Goal: Task Accomplishment & Management: Use online tool/utility

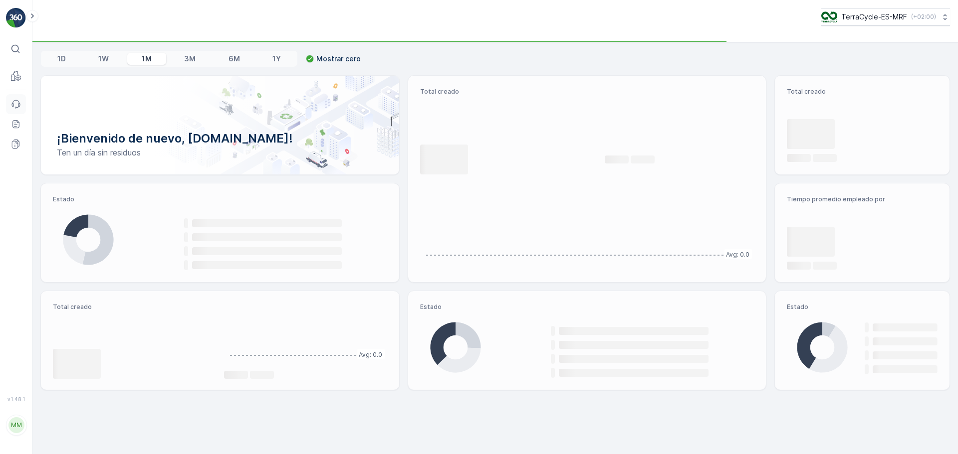
click at [13, 105] on icon at bounding box center [12, 104] width 1 height 3
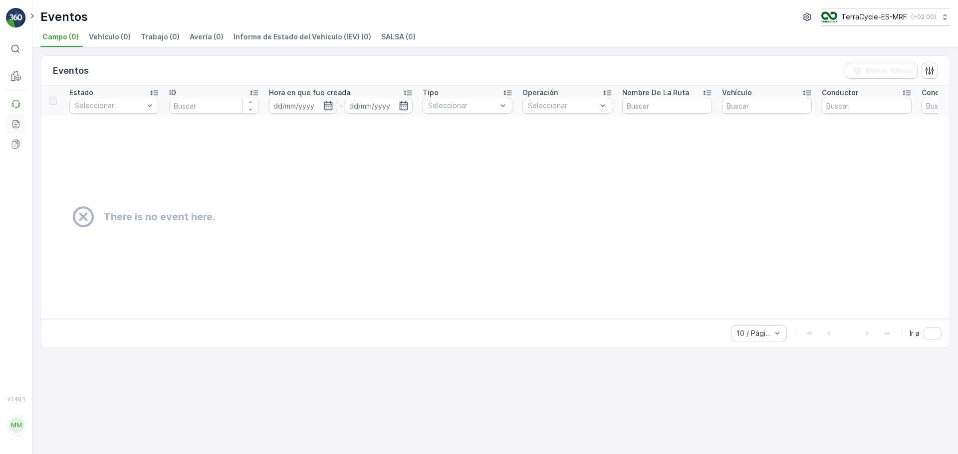
click at [15, 126] on icon at bounding box center [16, 124] width 10 height 10
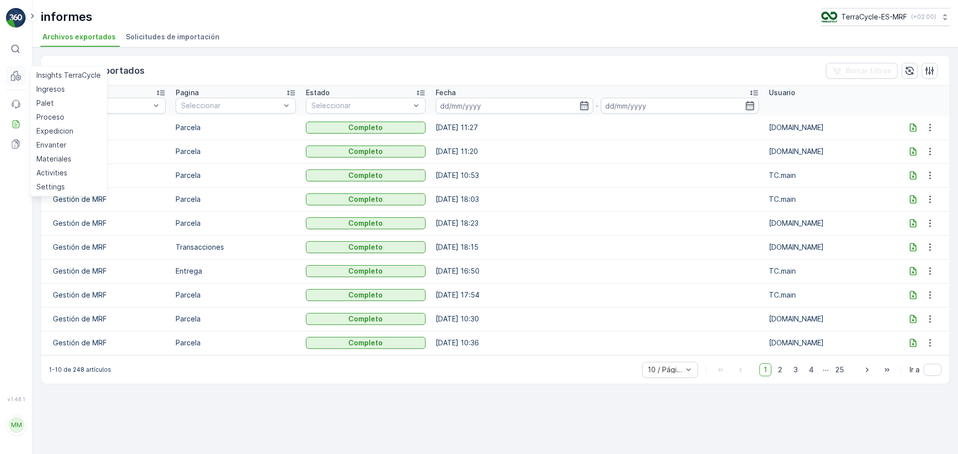
click at [14, 79] on icon at bounding box center [16, 76] width 10 height 10
click at [49, 100] on p "Palet" at bounding box center [44, 103] width 17 height 10
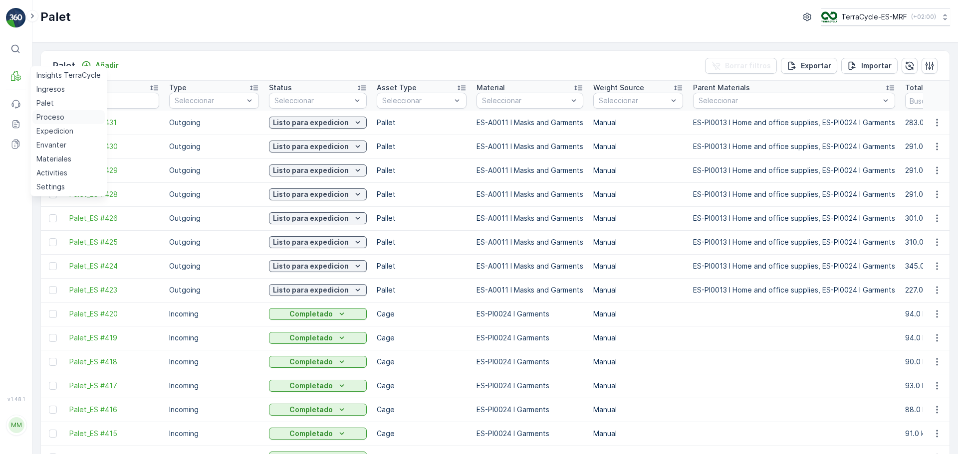
click at [61, 118] on p "Proceso" at bounding box center [50, 117] width 28 height 10
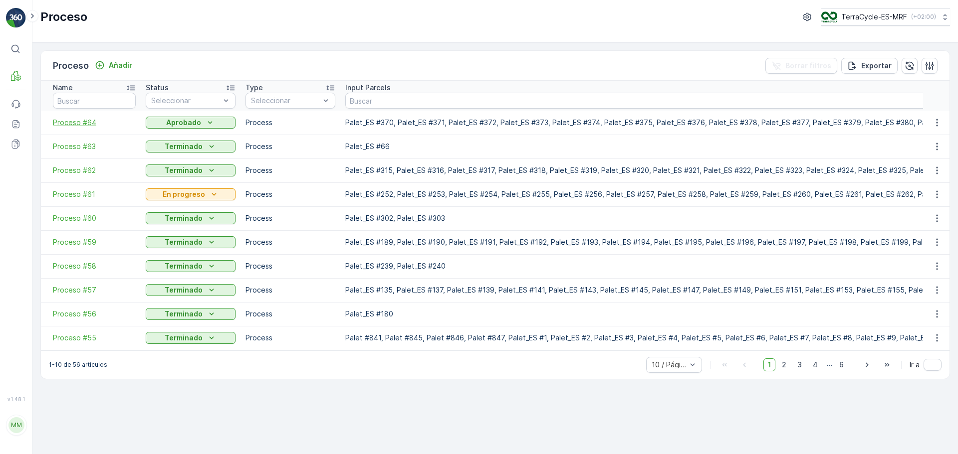
click at [89, 123] on span "Proceso #64" at bounding box center [94, 123] width 83 height 10
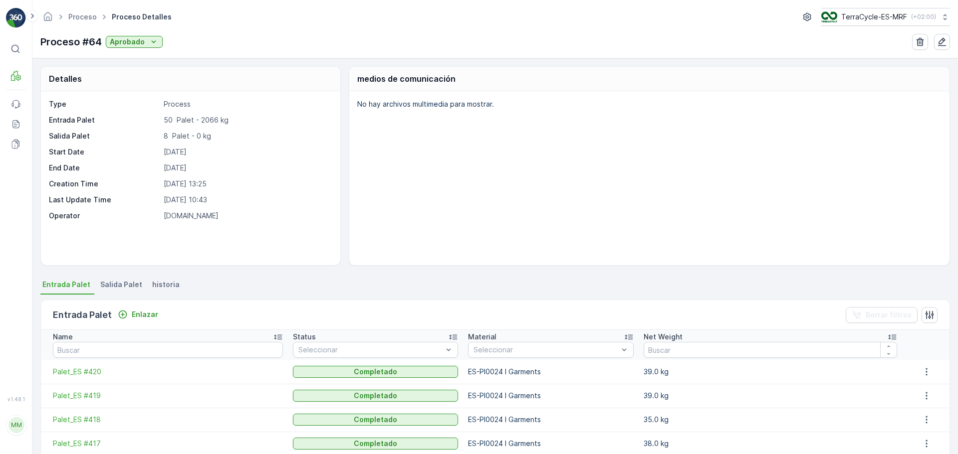
scroll to position [50, 0]
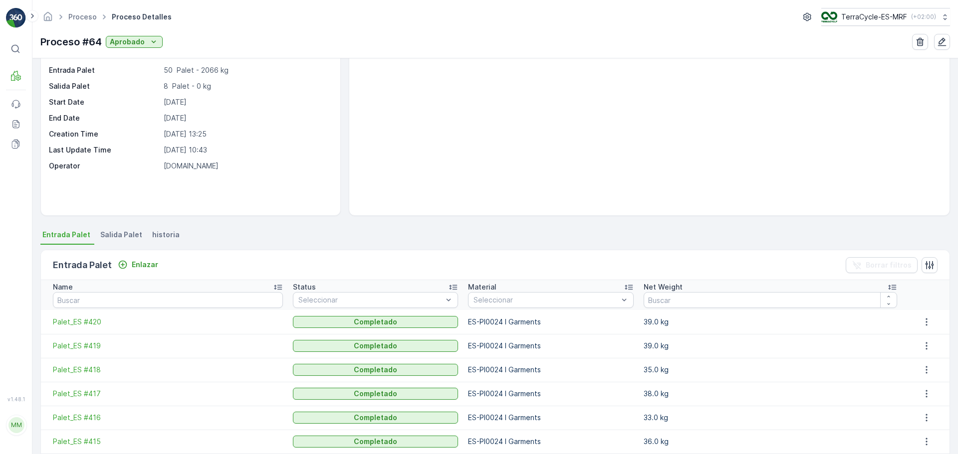
click at [112, 234] on span "Salida Palet" at bounding box center [121, 235] width 42 height 10
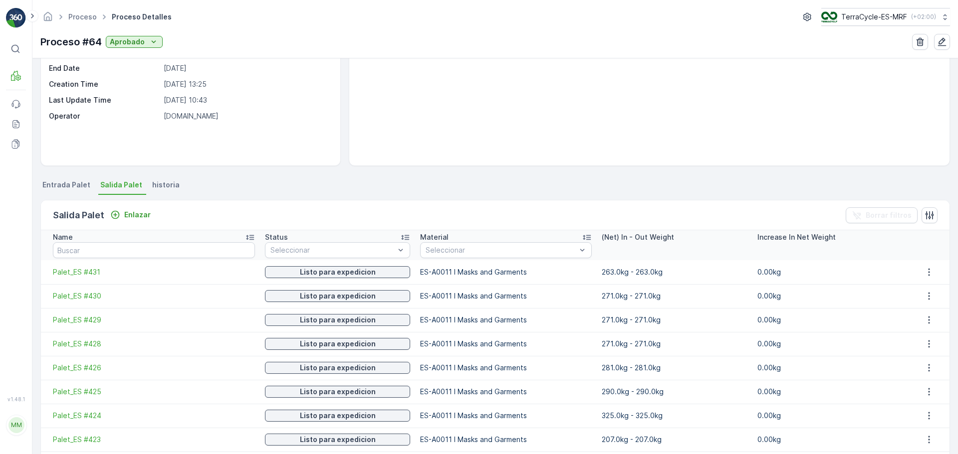
scroll to position [150, 0]
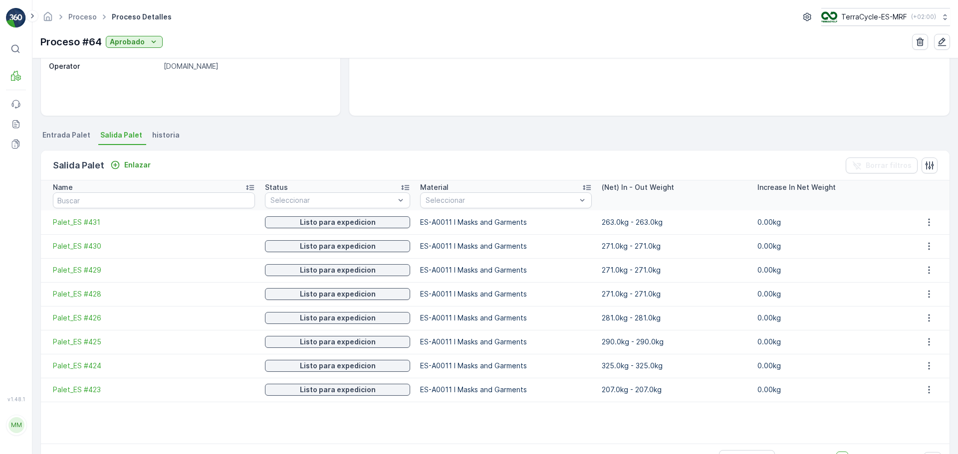
click at [617, 222] on td "263.0kg - 263.0kg" at bounding box center [673, 222] width 155 height 24
click at [137, 41] on p "Aprobado" at bounding box center [127, 42] width 35 height 10
click at [188, 35] on div "Proceso #64 Aprobado" at bounding box center [494, 42] width 909 height 16
click at [927, 225] on icon "button" at bounding box center [929, 222] width 10 height 10
click at [899, 204] on th "Increase In Net Weight" at bounding box center [829, 196] width 155 height 30
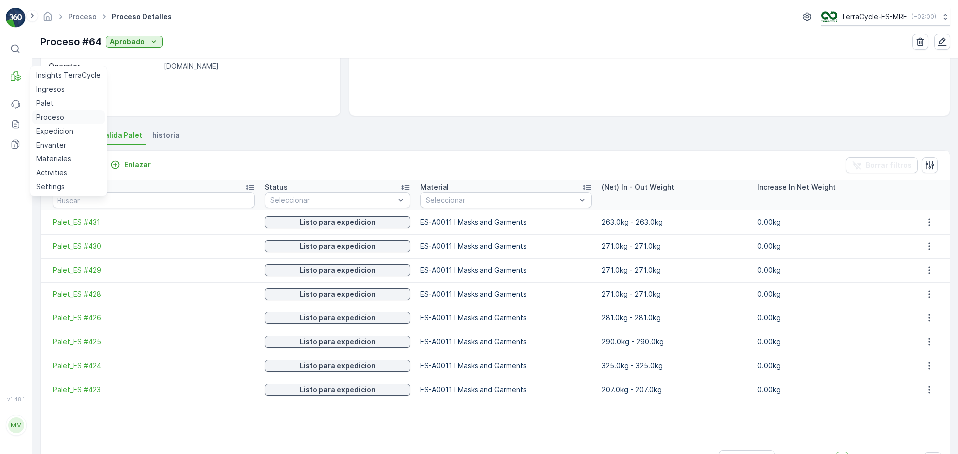
click at [62, 117] on p "Proceso" at bounding box center [50, 117] width 28 height 10
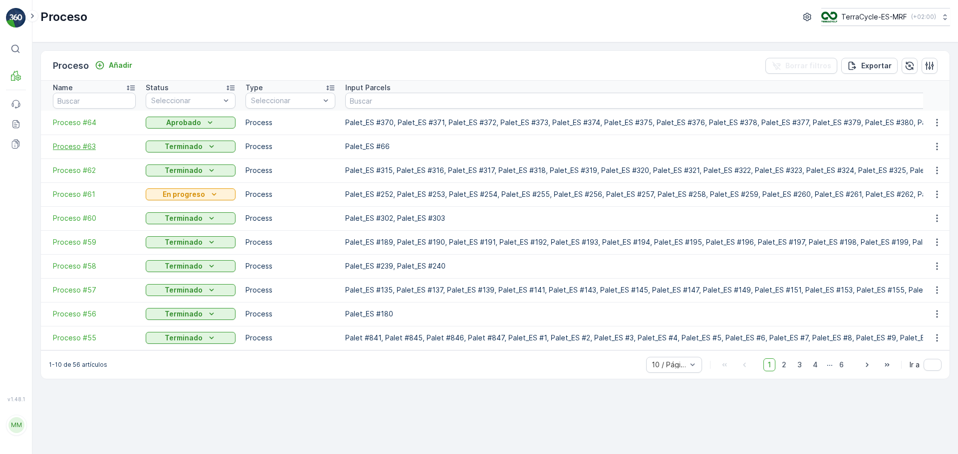
click at [77, 147] on span "Proceso #63" at bounding box center [94, 147] width 83 height 10
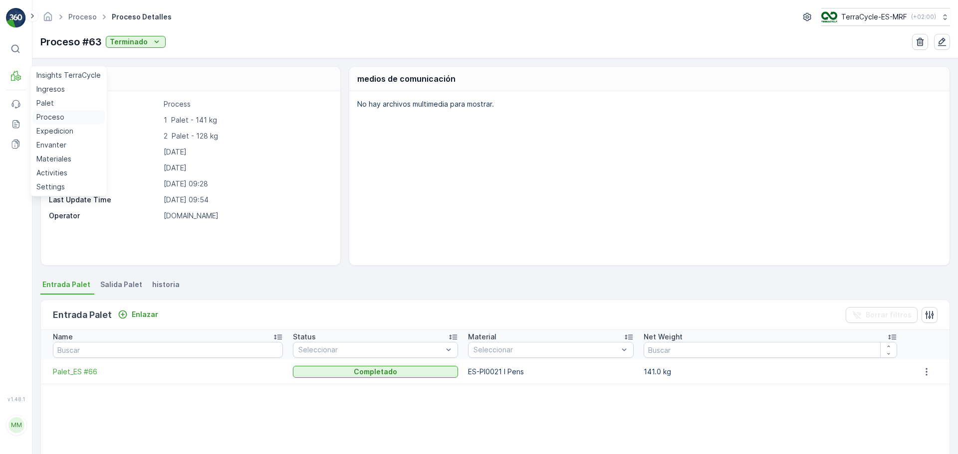
click at [53, 116] on p "Proceso" at bounding box center [50, 117] width 28 height 10
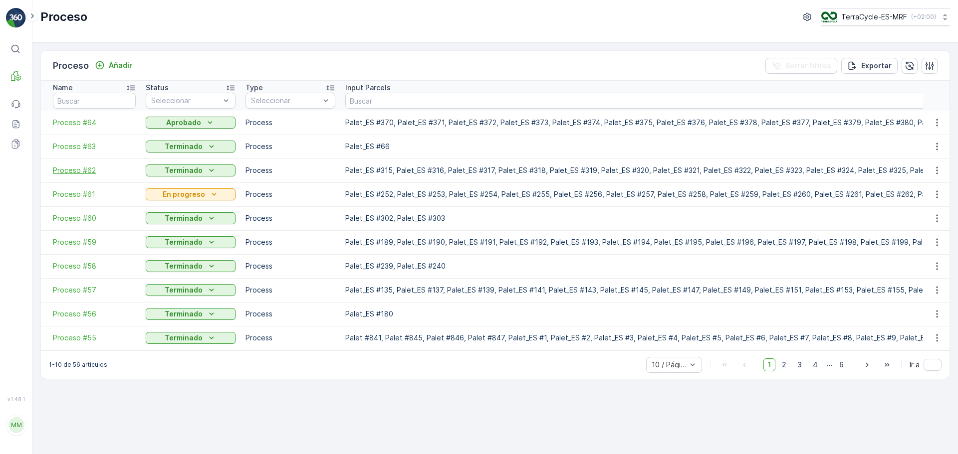
click at [83, 170] on span "Proceso #62" at bounding box center [94, 171] width 83 height 10
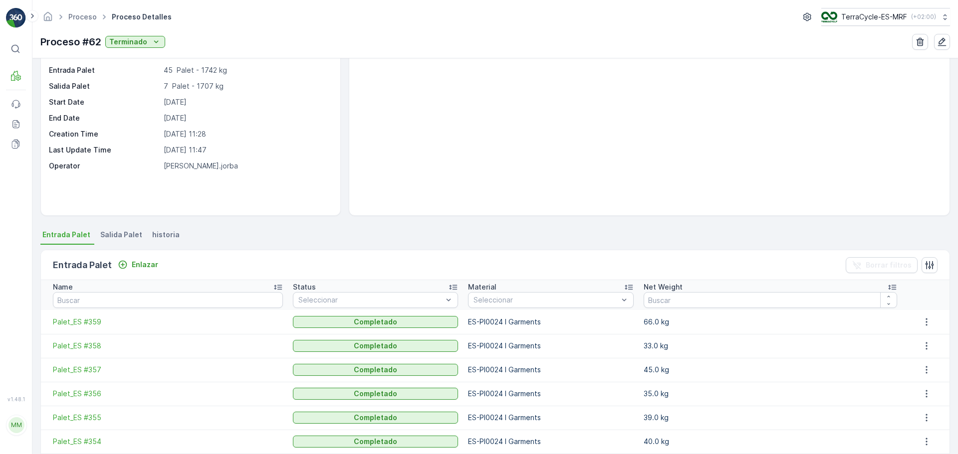
scroll to position [150, 0]
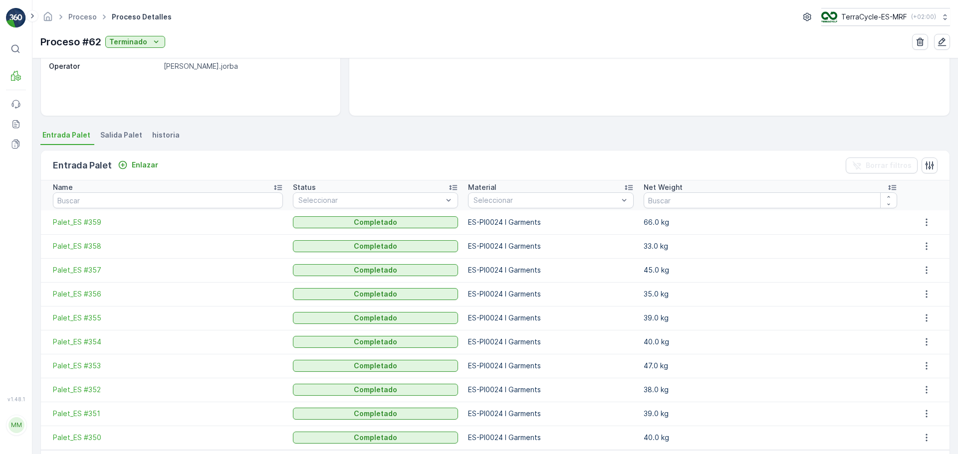
click at [119, 135] on span "Salida Palet" at bounding box center [121, 135] width 42 height 10
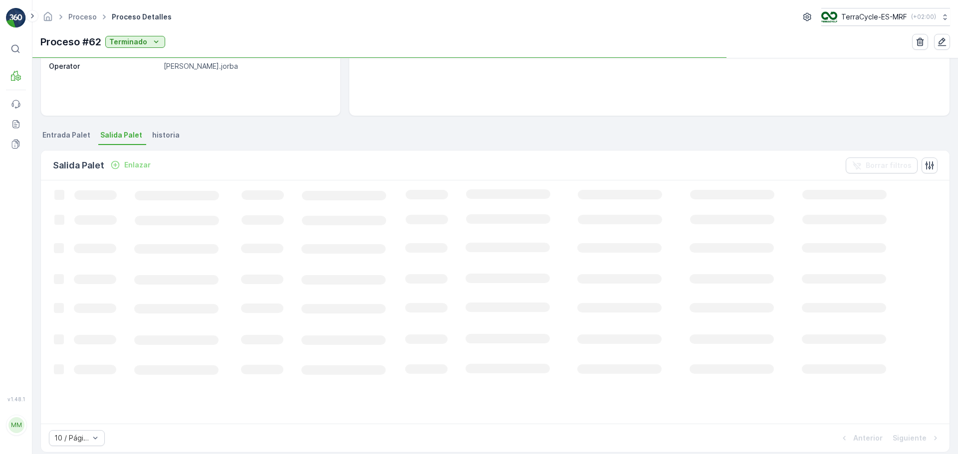
scroll to position [150, 0]
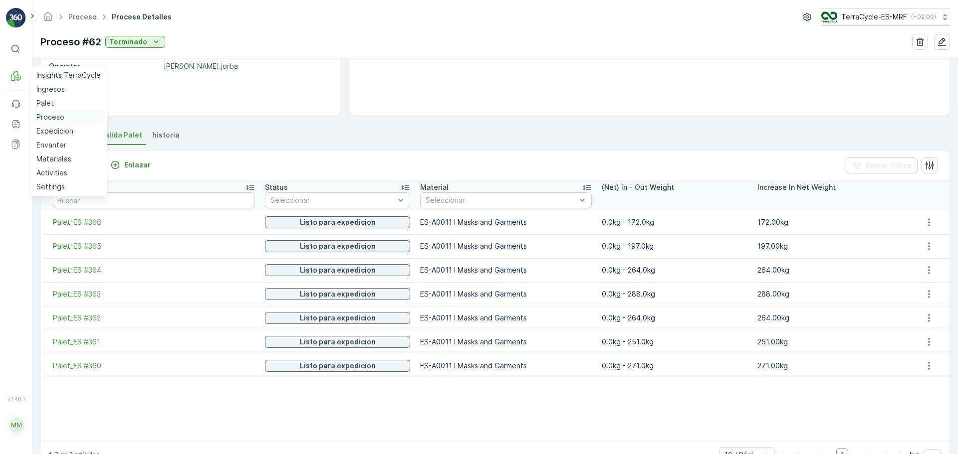
click at [64, 117] on link "Proceso" at bounding box center [68, 117] width 72 height 14
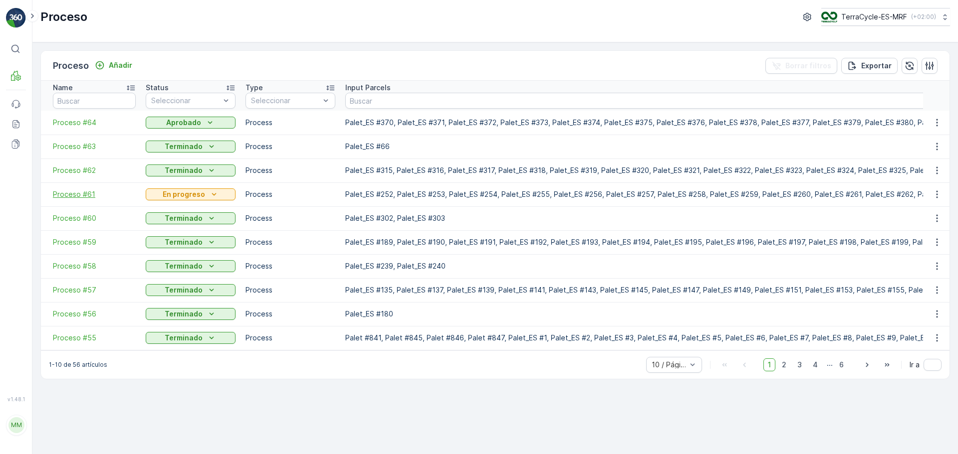
click at [86, 196] on span "Proceso #61" at bounding box center [94, 195] width 83 height 10
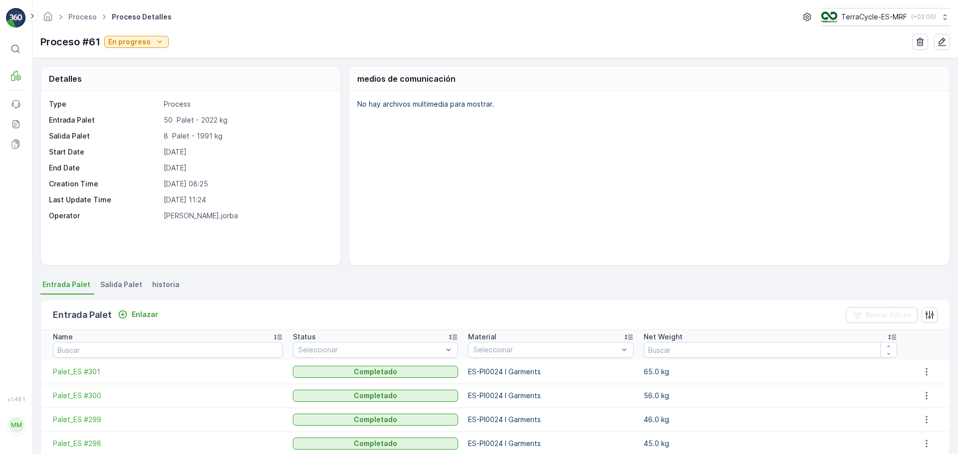
click at [112, 284] on span "Salida Palet" at bounding box center [121, 285] width 42 height 10
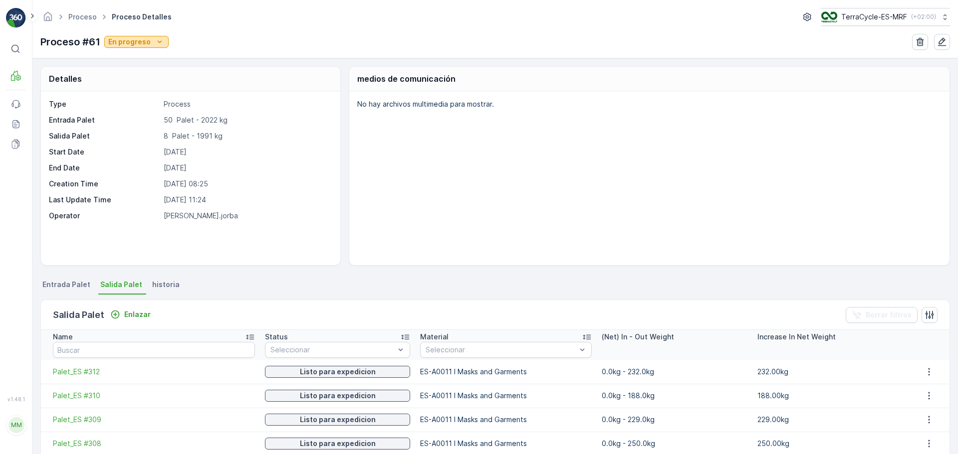
click at [148, 44] on p "En progreso" at bounding box center [129, 42] width 42 height 10
drag, startPoint x: 123, startPoint y: 109, endPoint x: 139, endPoint y: 100, distance: 18.3
click at [137, 100] on ul "Nuevo Listo En progreso Terminado ¡Utilice el dispositivo móvil para esta trans…" at bounding box center [180, 89] width 152 height 82
click at [280, 130] on div "Type Process Entrada Palet 50 Palet - 2022 kg Salida Palet 8 Palet - 1991 kg St…" at bounding box center [189, 160] width 281 height 122
drag, startPoint x: 202, startPoint y: 120, endPoint x: 208, endPoint y: 119, distance: 6.5
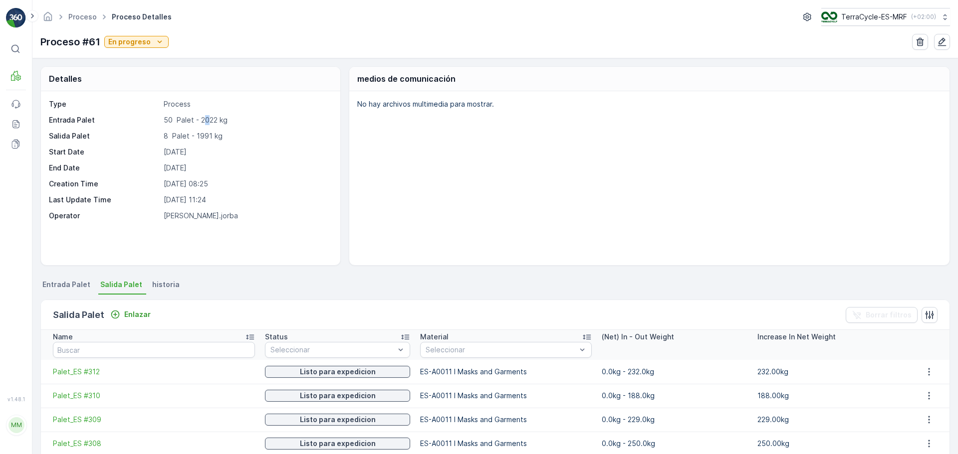
click at [208, 119] on p "50 Palet - 2022 kg" at bounding box center [247, 120] width 166 height 10
drag, startPoint x: 200, startPoint y: 120, endPoint x: 216, endPoint y: 120, distance: 16.0
click at [216, 120] on p "50 Palet - 2022 kg" at bounding box center [247, 120] width 166 height 10
click at [19, 76] on icon at bounding box center [17, 77] width 5 height 5
click at [225, 48] on div "Proceso #61 En progreso" at bounding box center [494, 42] width 909 height 16
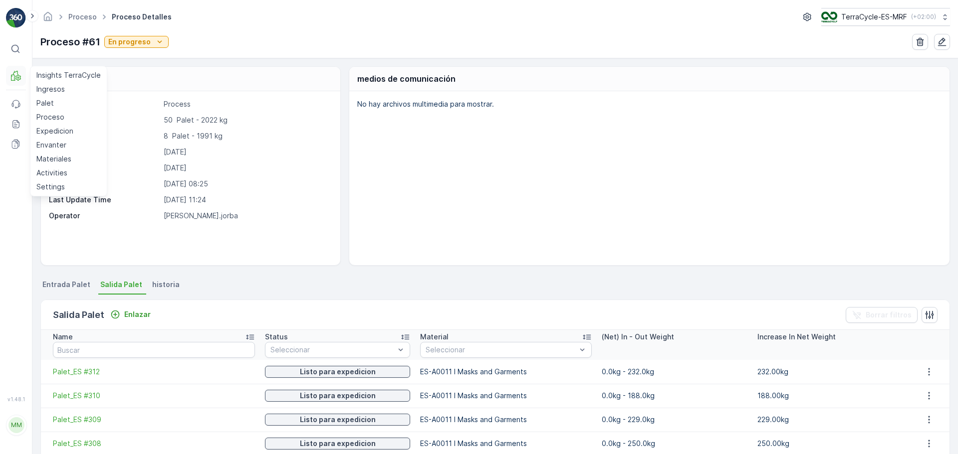
click at [19, 81] on button "MRF" at bounding box center [16, 76] width 20 height 20
click at [49, 102] on p "Palet" at bounding box center [44, 103] width 17 height 10
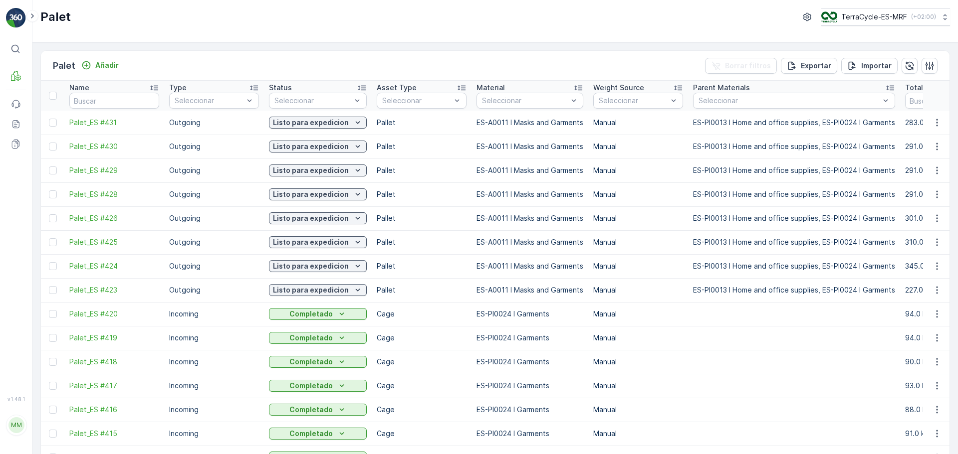
click at [200, 196] on td "Outgoing" at bounding box center [214, 195] width 100 height 24
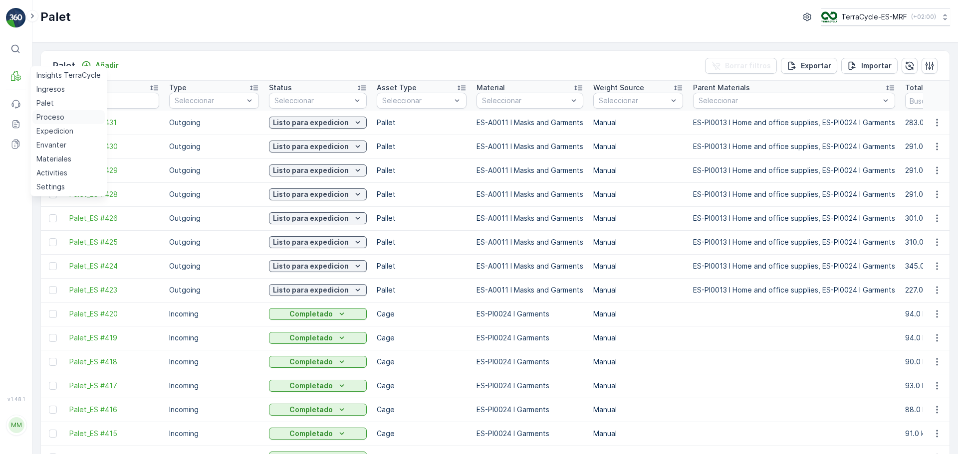
click at [61, 120] on p "Proceso" at bounding box center [50, 117] width 28 height 10
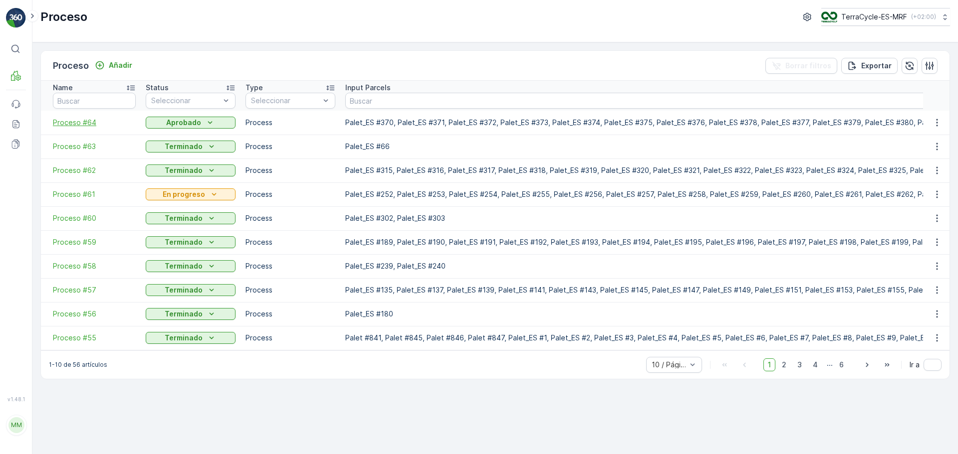
click at [82, 120] on span "Proceso #64" at bounding box center [94, 123] width 83 height 10
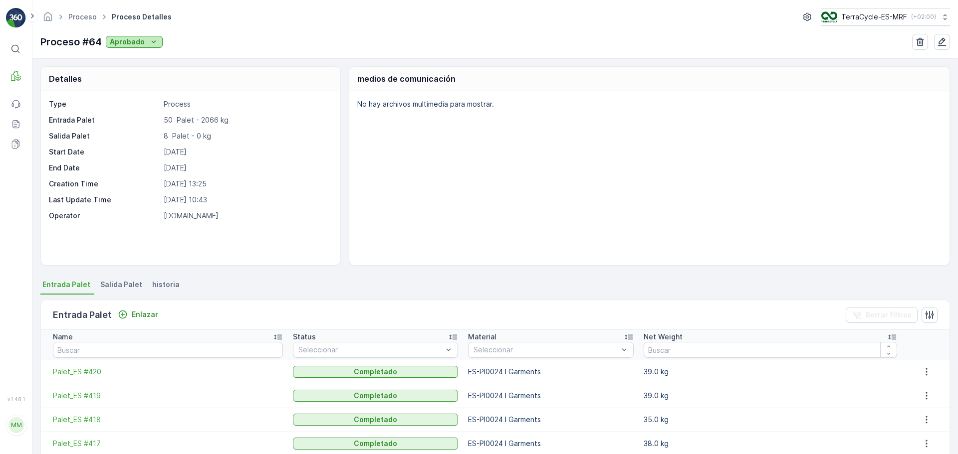
click at [154, 39] on icon "Aprobado" at bounding box center [154, 42] width 10 height 10
click at [146, 84] on span "En progreso" at bounding box center [132, 85] width 41 height 10
drag, startPoint x: 146, startPoint y: 84, endPoint x: 193, endPoint y: 55, distance: 55.4
click at [193, 55] on div "Proceso Proceso detalles TerraCycle-ES-MRF ( +02:00 ) Proceso #64 Aprobado" at bounding box center [494, 29] width 925 height 58
click at [142, 43] on p "Aprobado" at bounding box center [127, 42] width 35 height 10
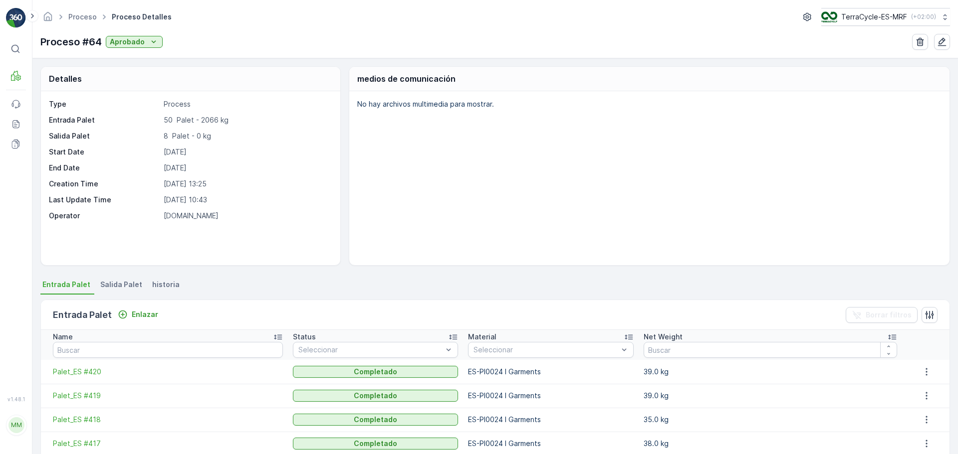
click at [282, 122] on p "50 Palet - 2066 kg" at bounding box center [247, 120] width 166 height 10
drag, startPoint x: 282, startPoint y: 122, endPoint x: 576, endPoint y: 140, distance: 294.3
click at [576, 140] on div "No hay archivos multimedia para mostrar." at bounding box center [649, 178] width 600 height 174
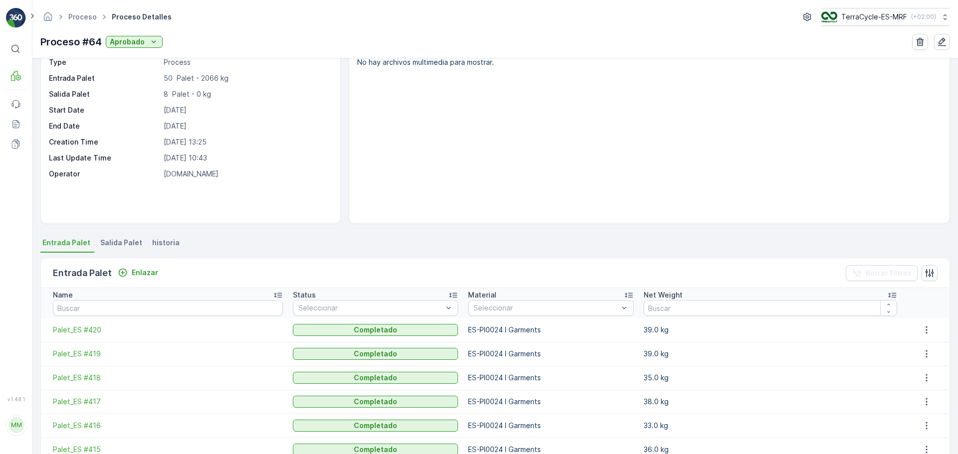
scroll to position [100, 0]
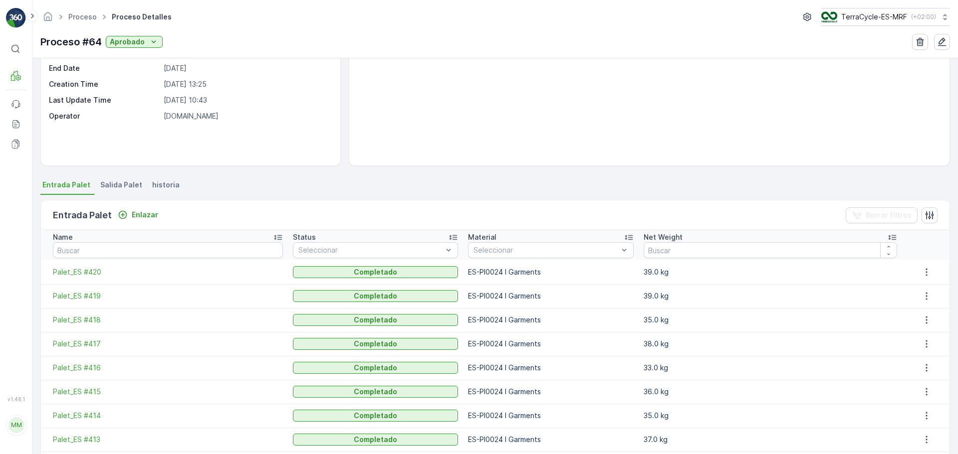
click at [123, 182] on span "Salida Palet" at bounding box center [121, 185] width 42 height 10
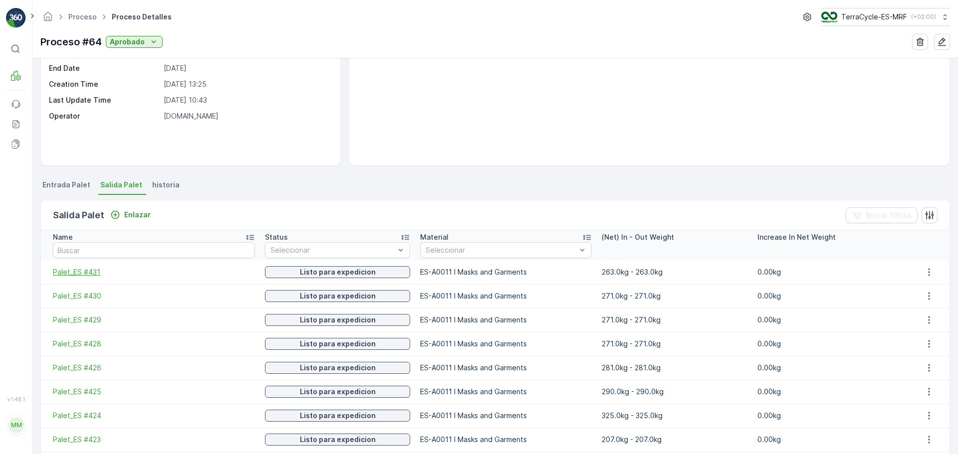
click at [78, 269] on span "Palet_ES #431" at bounding box center [154, 272] width 202 height 10
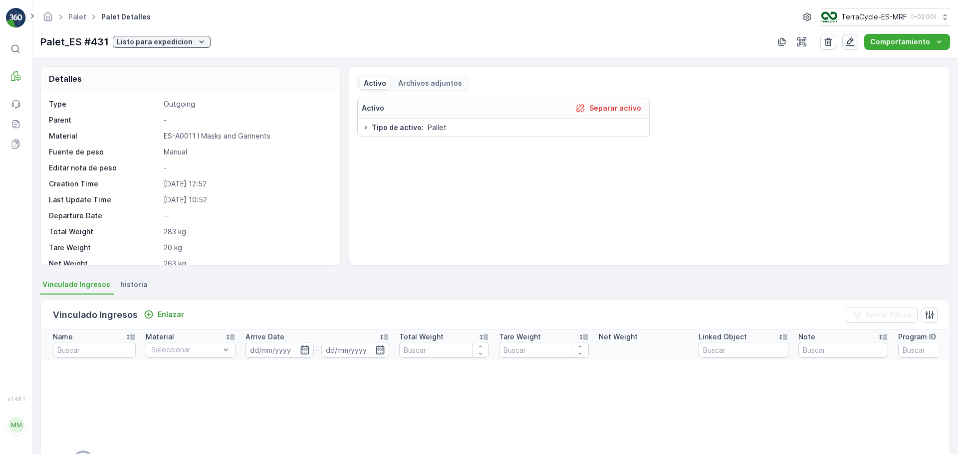
click at [850, 37] on icon "button" at bounding box center [850, 42] width 10 height 10
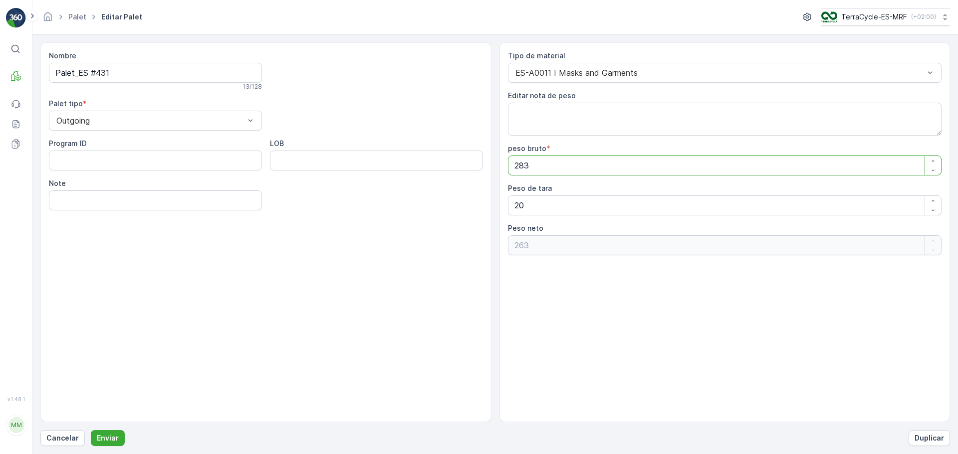
click at [531, 166] on bruto "283" at bounding box center [725, 166] width 434 height 20
drag, startPoint x: 531, startPoint y: 166, endPoint x: 490, endPoint y: 168, distance: 40.4
click at [490, 168] on div "Nombre Palet_ES #431 13 / 128 Palet tipo * Outgoing Program ID LOB Note Tipo de…" at bounding box center [494, 232] width 909 height 380
click at [50, 102] on p "Palet" at bounding box center [44, 103] width 17 height 10
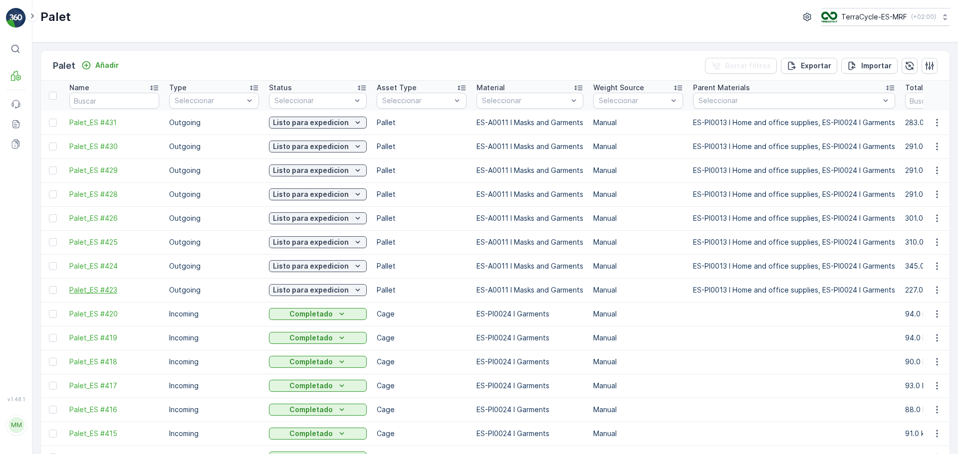
click at [110, 288] on span "Palet_ES #423" at bounding box center [114, 290] width 90 height 10
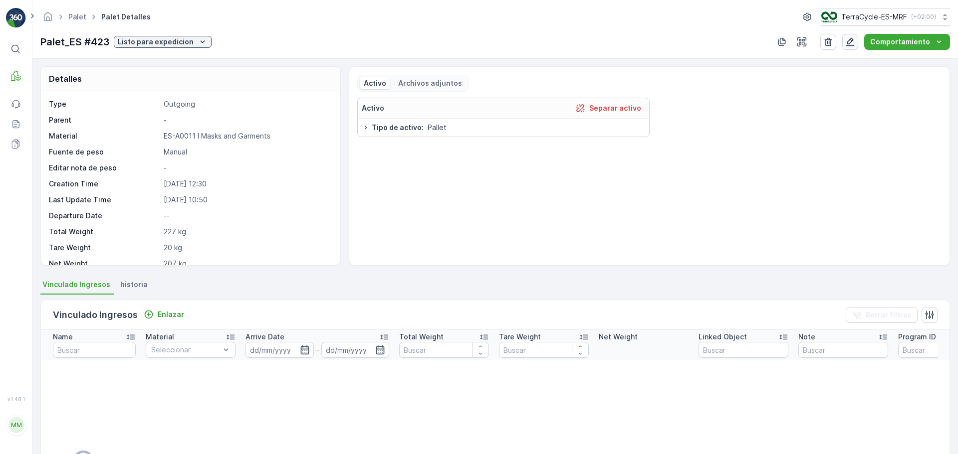
click at [855, 38] on icon "button" at bounding box center [850, 42] width 10 height 10
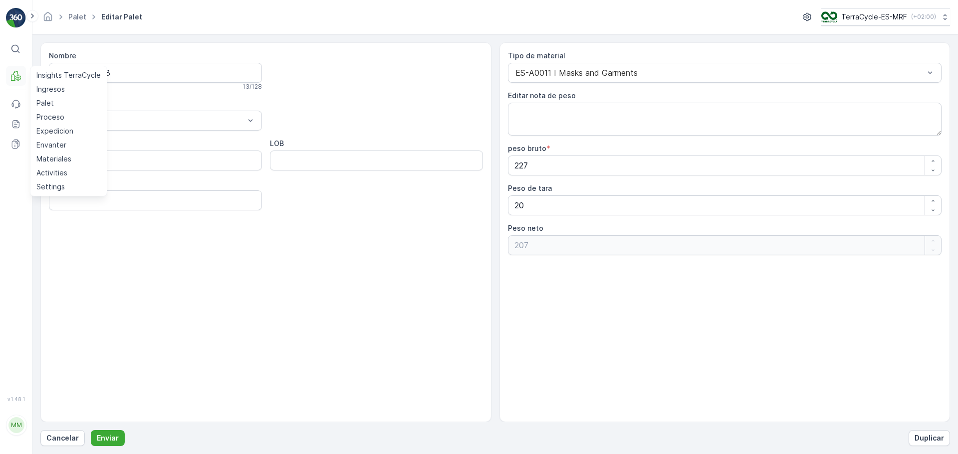
click at [17, 78] on icon at bounding box center [17, 77] width 5 height 5
click at [185, 376] on div "Nombre Palet_ES #423 13 / 128 Palet tipo * Outgoing Program ID LOB Note" at bounding box center [265, 232] width 451 height 380
click at [91, 289] on div "Nombre Palet_ES #423 13 / 128 Palet tipo * Outgoing Program ID LOB Note" at bounding box center [265, 232] width 451 height 380
click at [16, 73] on icon at bounding box center [16, 76] width 10 height 10
click at [53, 117] on p "Proceso" at bounding box center [50, 117] width 28 height 10
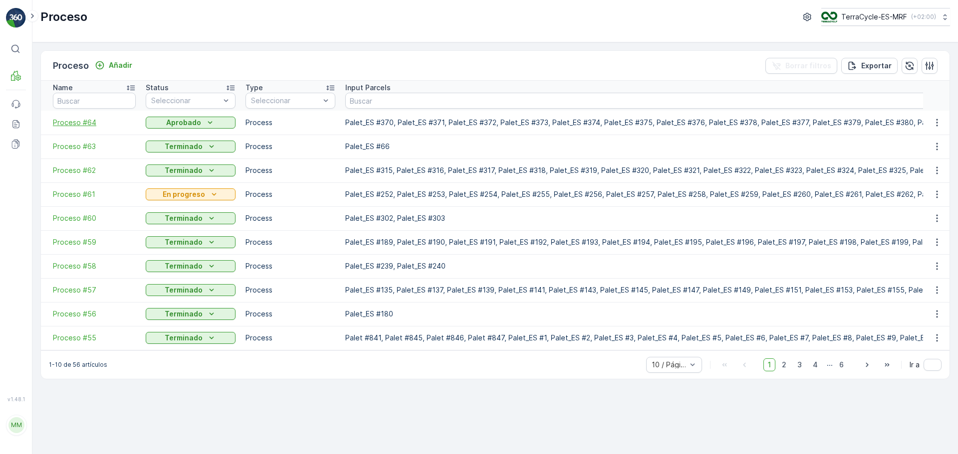
click at [83, 123] on span "Proceso #64" at bounding box center [94, 123] width 83 height 10
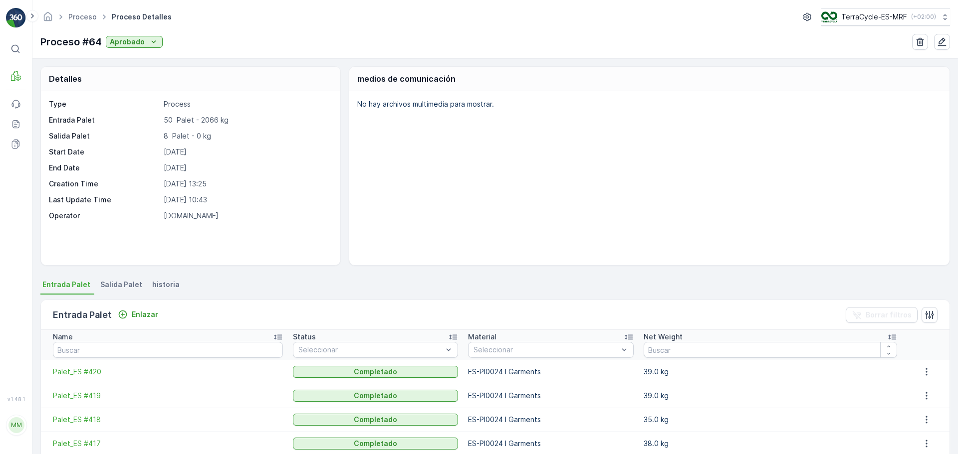
click at [118, 285] on span "Salida Palet" at bounding box center [121, 285] width 42 height 10
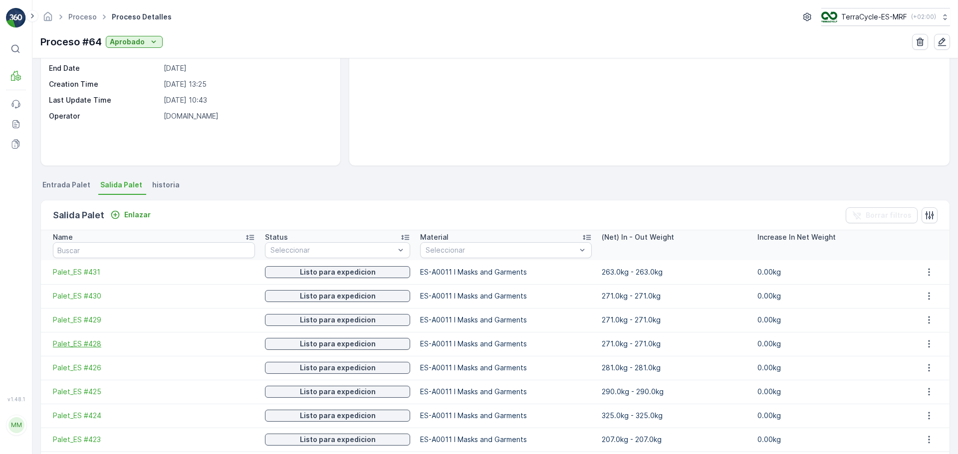
scroll to position [150, 0]
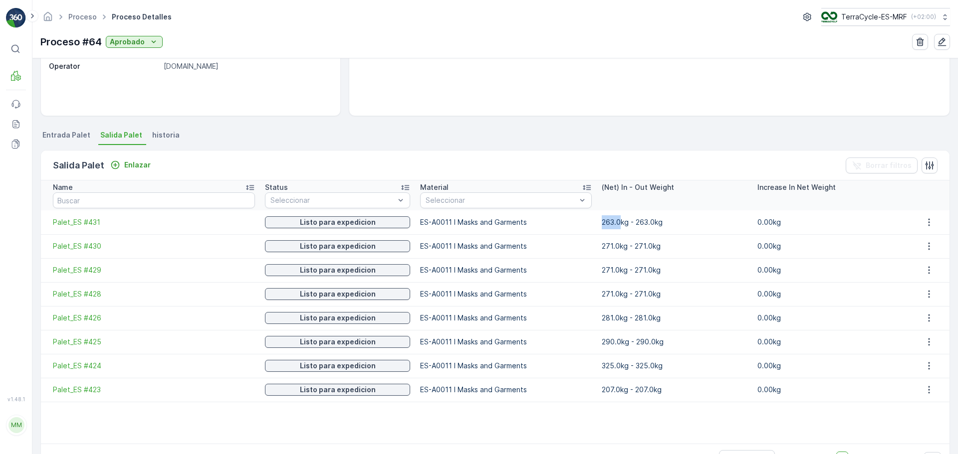
drag, startPoint x: 612, startPoint y: 222, endPoint x: 590, endPoint y: 230, distance: 24.1
click at [596, 230] on td "263.0kg - 263.0kg" at bounding box center [673, 222] width 155 height 24
drag, startPoint x: 610, startPoint y: 247, endPoint x: 582, endPoint y: 253, distance: 29.1
click at [582, 253] on tr "Palet_ES #430 Listo para expedicion ES-A0011 I Masks and Garments 271.0kg - 271…" at bounding box center [495, 246] width 908 height 24
drag, startPoint x: 612, startPoint y: 223, endPoint x: 579, endPoint y: 228, distance: 34.3
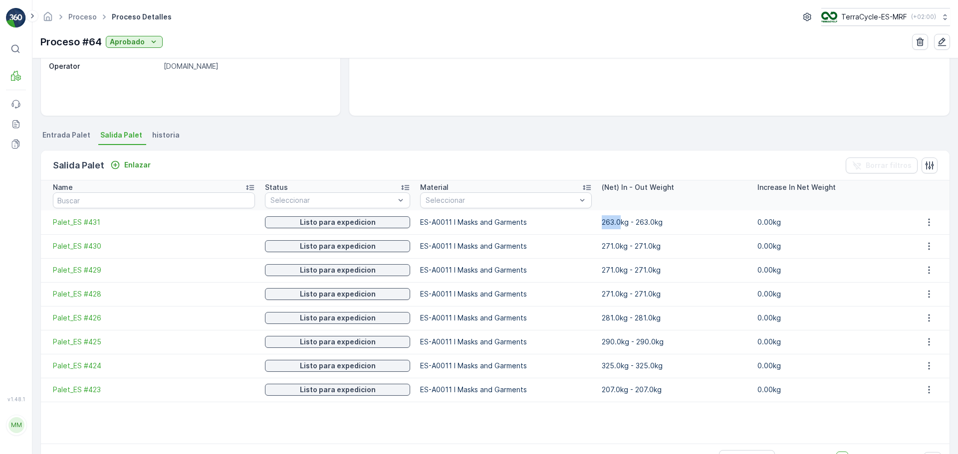
click at [579, 228] on tr "Palet_ES #431 Listo para expedicion ES-A0011 I Masks and Garments 263.0kg - 263…" at bounding box center [495, 222] width 908 height 24
click at [580, 271] on td "ES-A0011 I Masks and Garments" at bounding box center [506, 270] width 182 height 24
drag, startPoint x: 610, startPoint y: 224, endPoint x: 585, endPoint y: 225, distance: 25.5
click at [585, 225] on tr "Palet_ES #431 Listo para expedicion ES-A0011 I Masks and Garments 263.0kg - 263…" at bounding box center [495, 222] width 908 height 24
click at [754, 345] on td "0.00kg" at bounding box center [829, 342] width 155 height 24
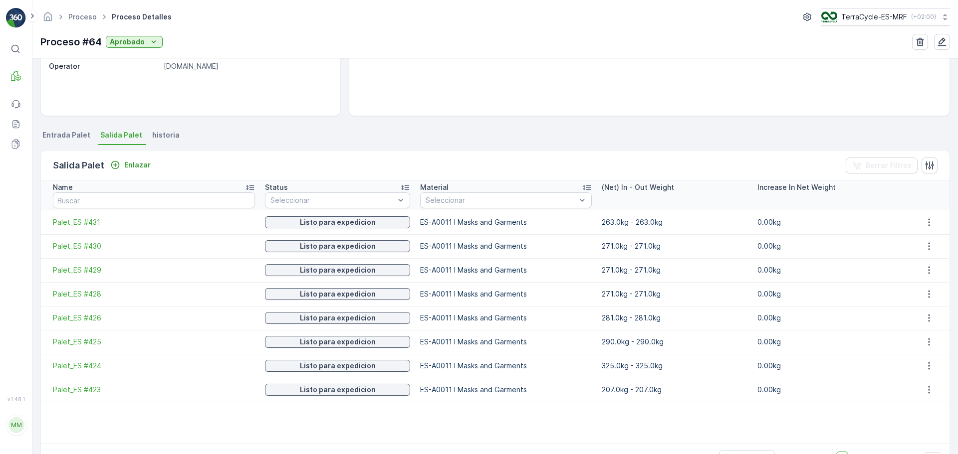
click at [66, 136] on span "Entrada Palet" at bounding box center [66, 135] width 48 height 10
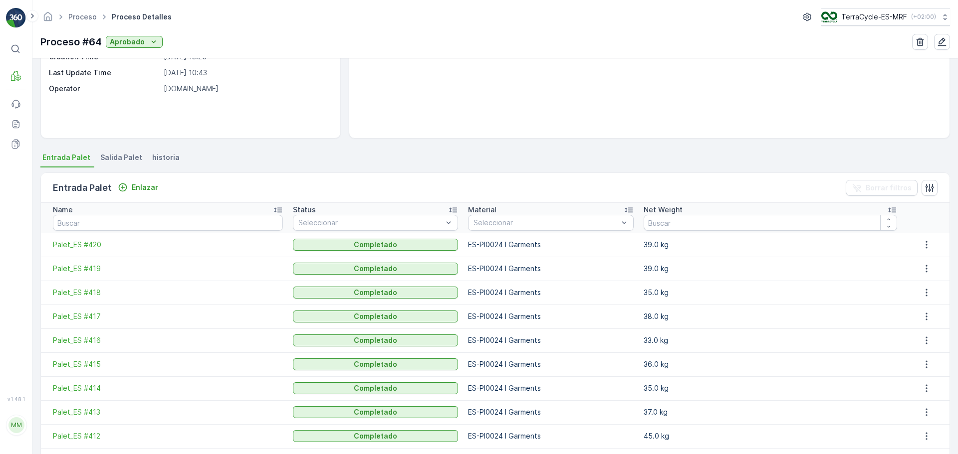
click at [115, 154] on span "Salida Palet" at bounding box center [121, 158] width 42 height 10
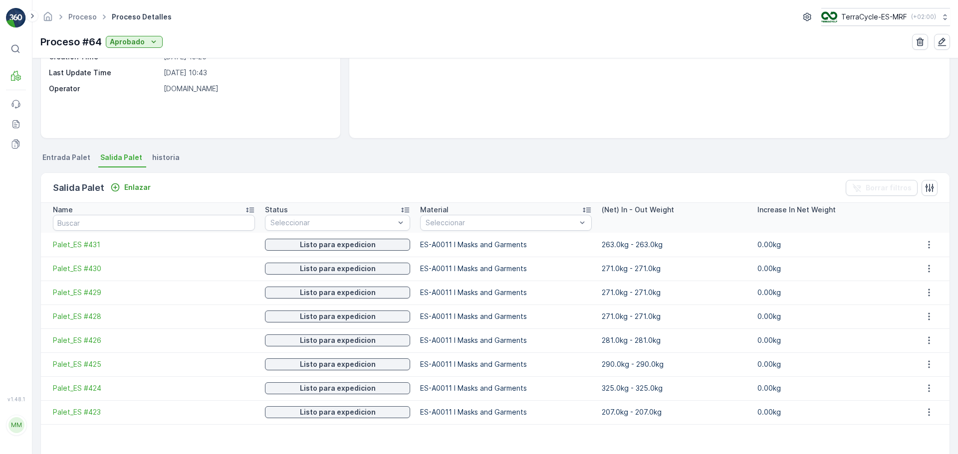
click at [61, 159] on span "Entrada Palet" at bounding box center [66, 158] width 48 height 10
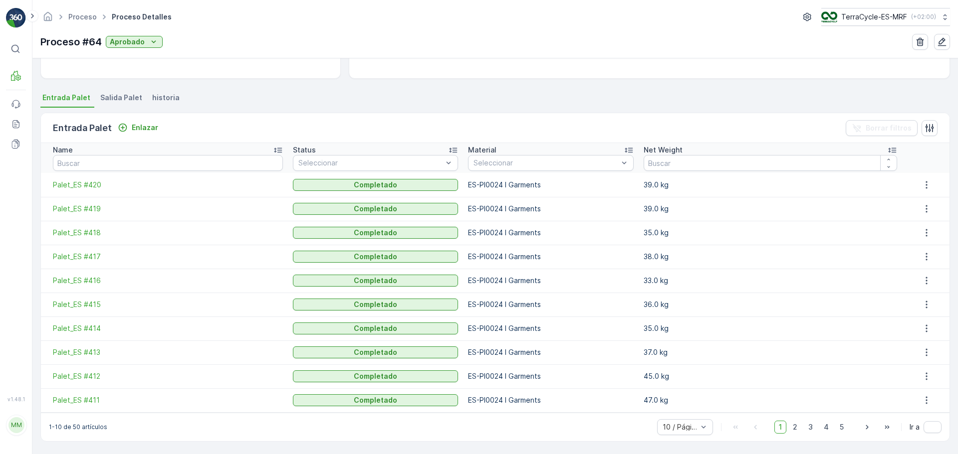
scroll to position [188, 0]
click at [120, 93] on span "Salida Palet" at bounding box center [121, 97] width 42 height 10
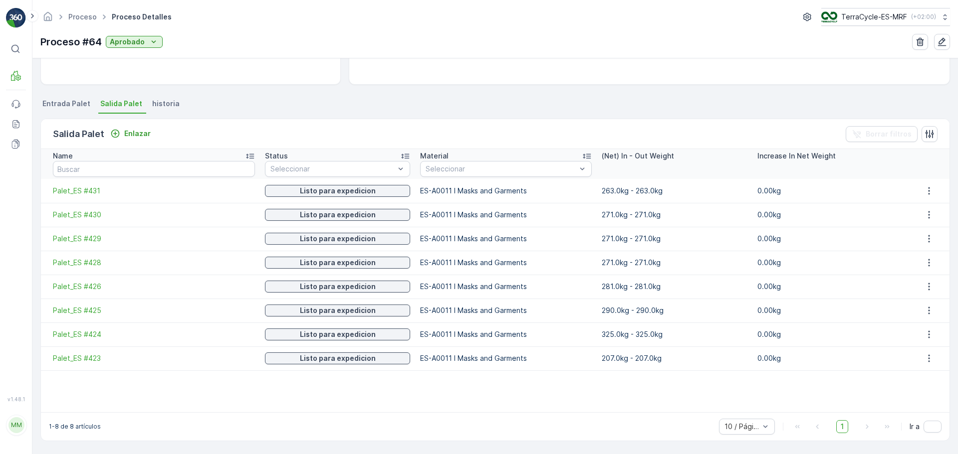
scroll to position [127, 0]
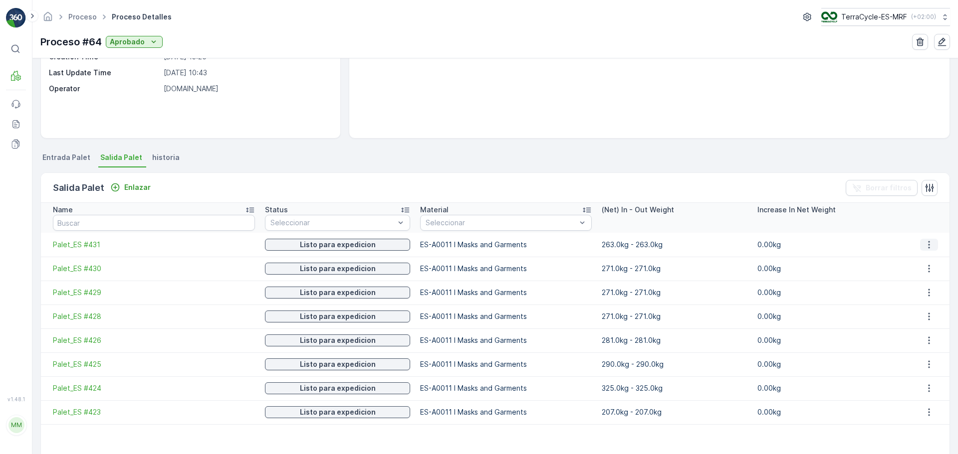
click at [928, 243] on icon "button" at bounding box center [929, 245] width 10 height 10
click at [940, 258] on span "despegar" at bounding box center [937, 260] width 32 height 10
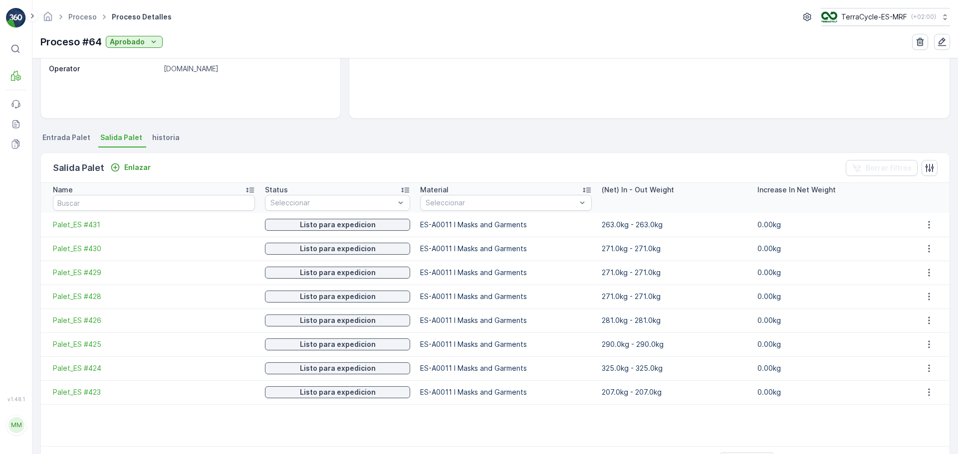
scroll to position [150, 0]
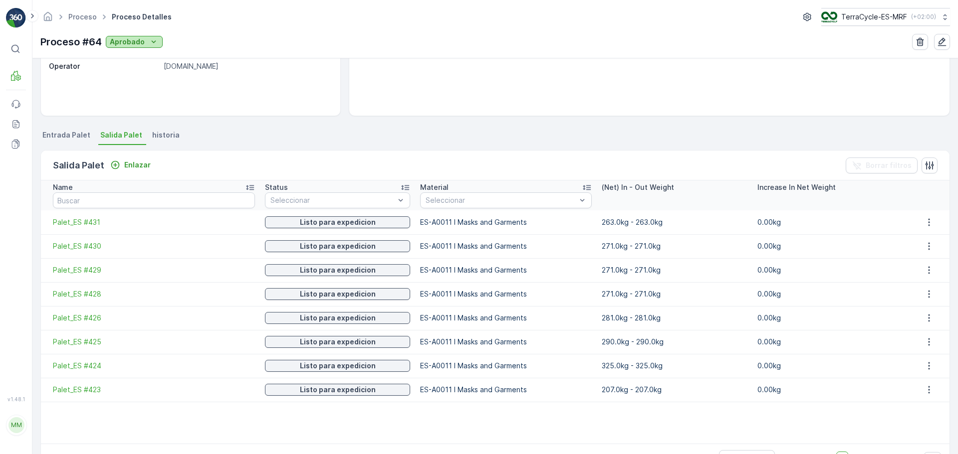
click at [149, 42] on icon "Aprobado" at bounding box center [154, 42] width 10 height 10
